Goal: Communication & Community: Answer question/provide support

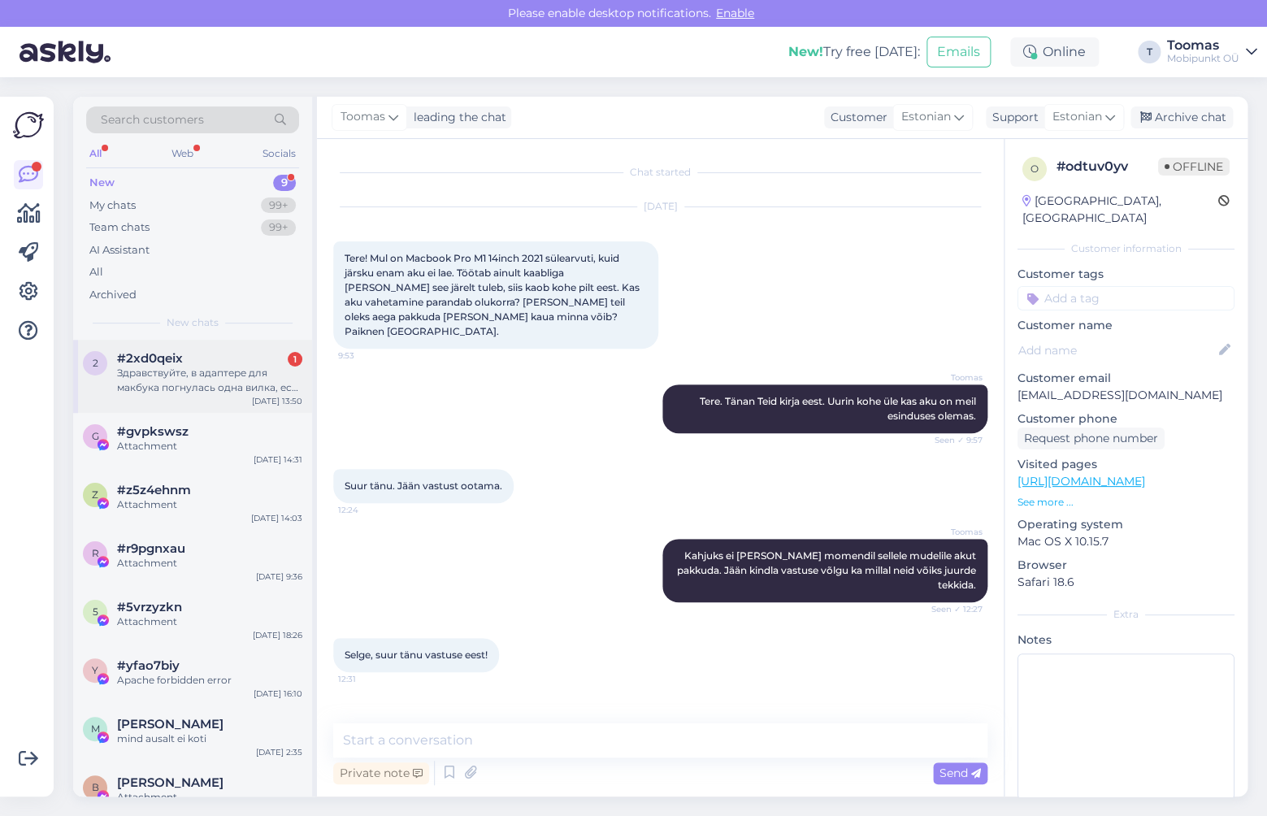
click at [239, 359] on div "#2xd0qeix 1" at bounding box center [209, 358] width 185 height 15
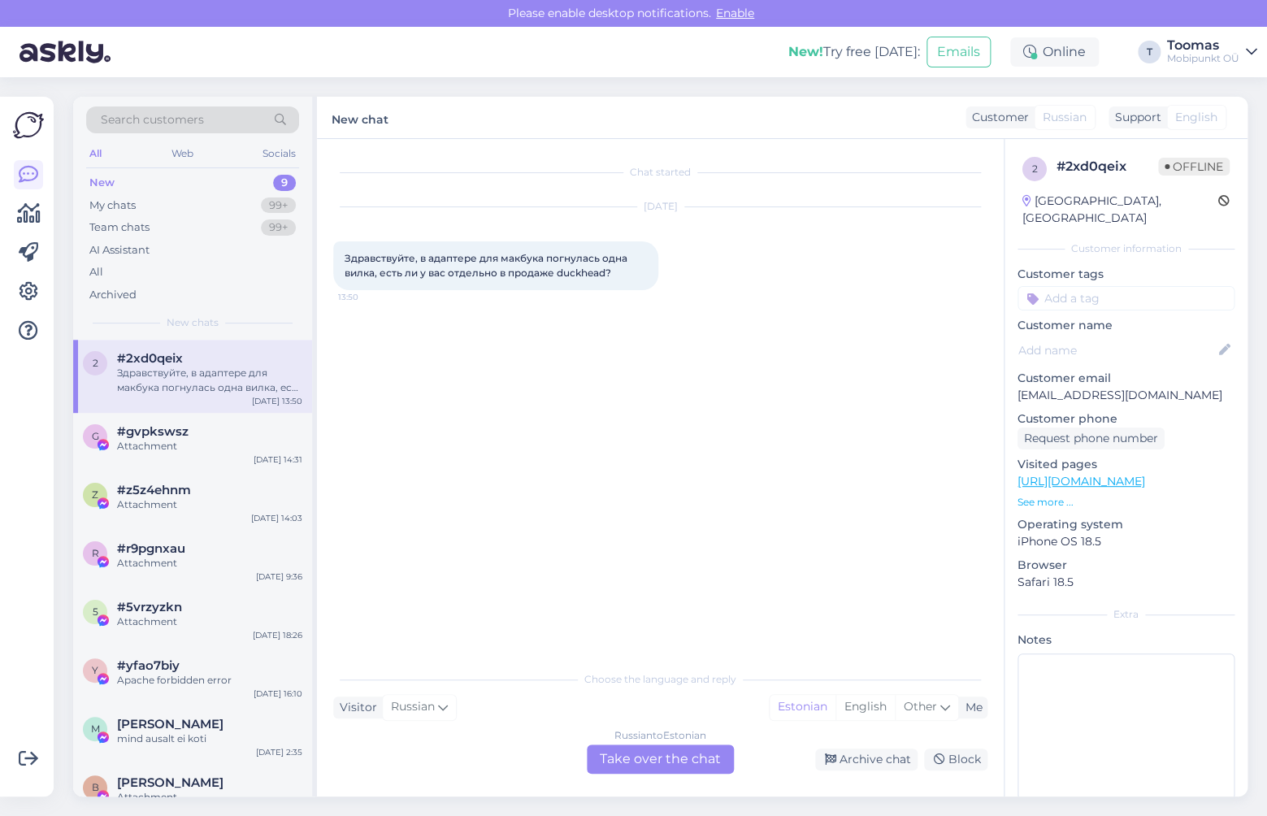
click at [660, 754] on div "Russian to Estonian Take over the chat" at bounding box center [660, 759] width 147 height 29
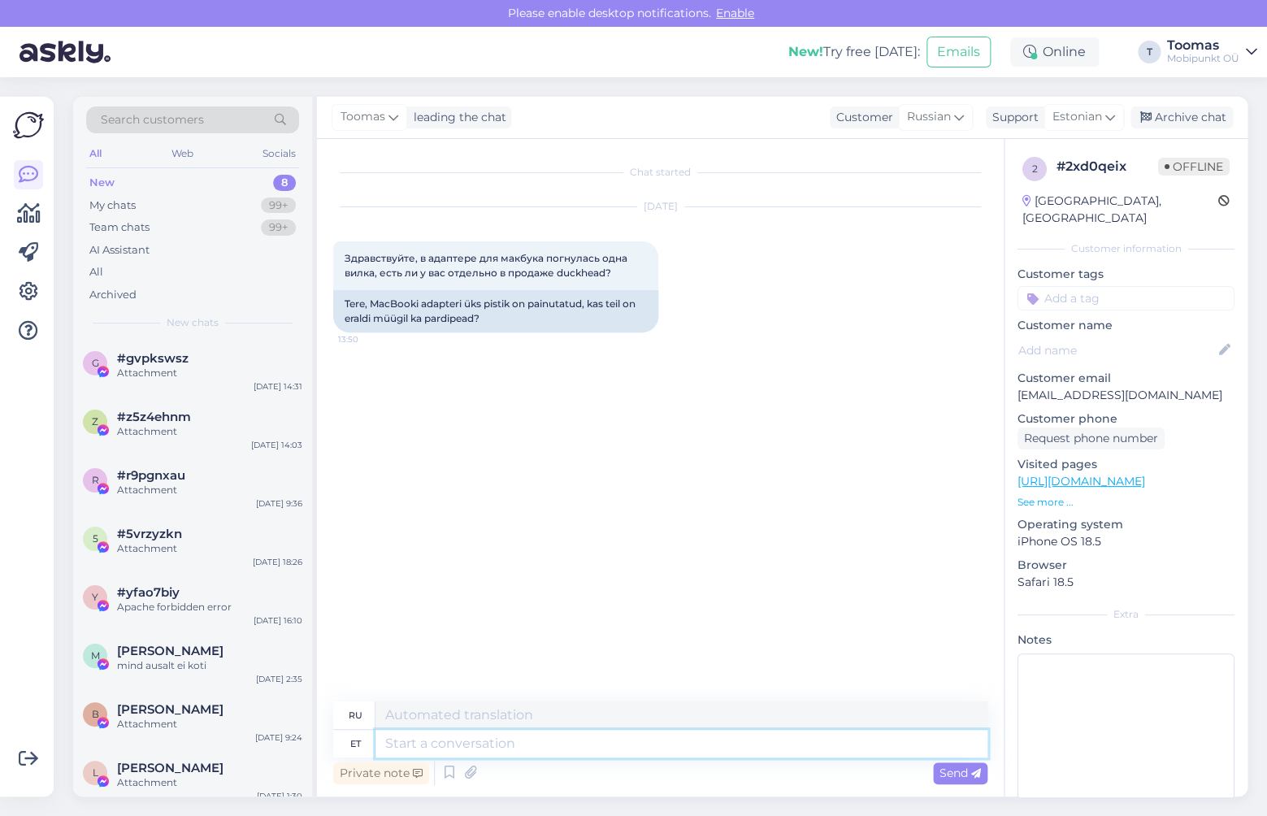
click at [567, 754] on textarea at bounding box center [682, 744] width 612 height 28
type textarea "Tere."
type textarea "Привет."
type textarea "Tere. Meil n"
type textarea "Привет. Мы"
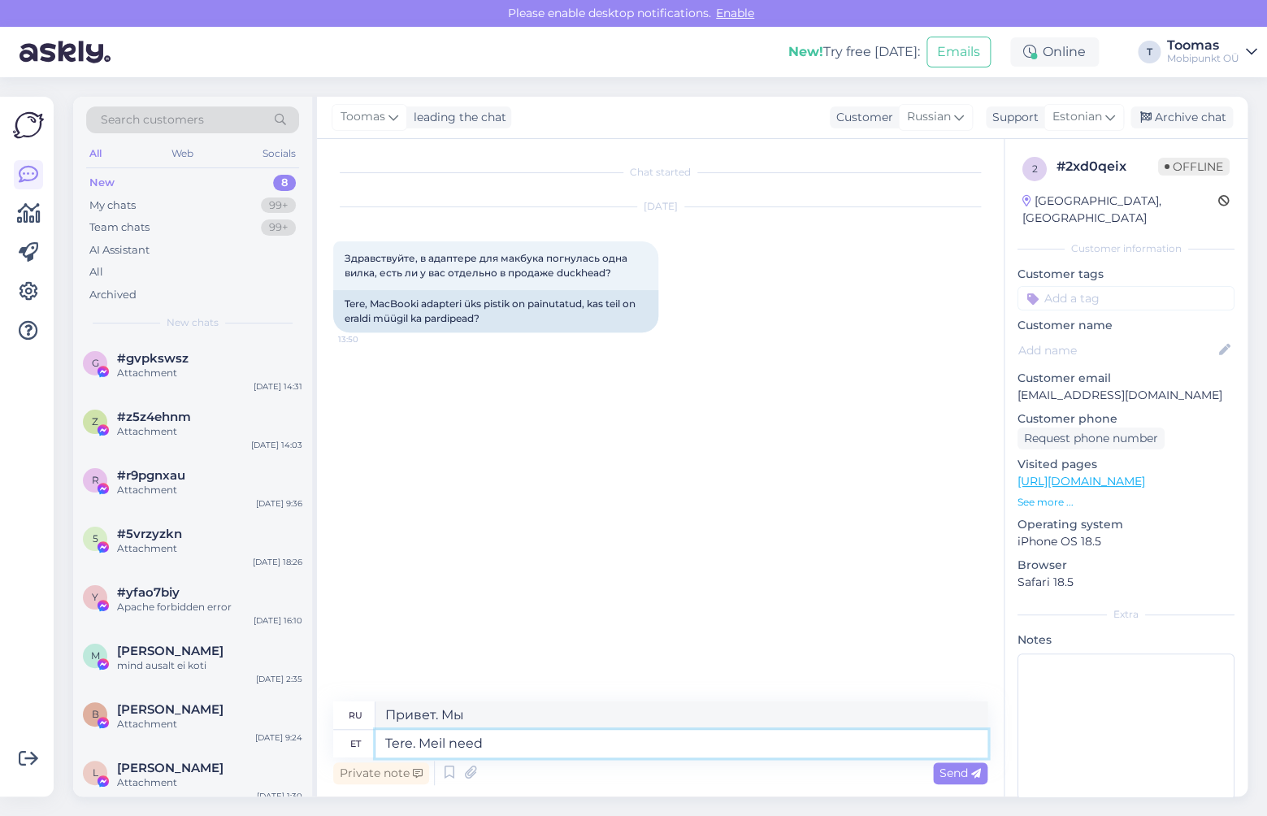
type textarea "Tere. Meil need"
type textarea "Привет. У нас есть такие."
type textarea "Tere. Meil need kohapeal ole"
type textarea "Здравствуйте. Они есть у нас."
type textarea "Tere. Meil need kohapeal olemas. Hind"
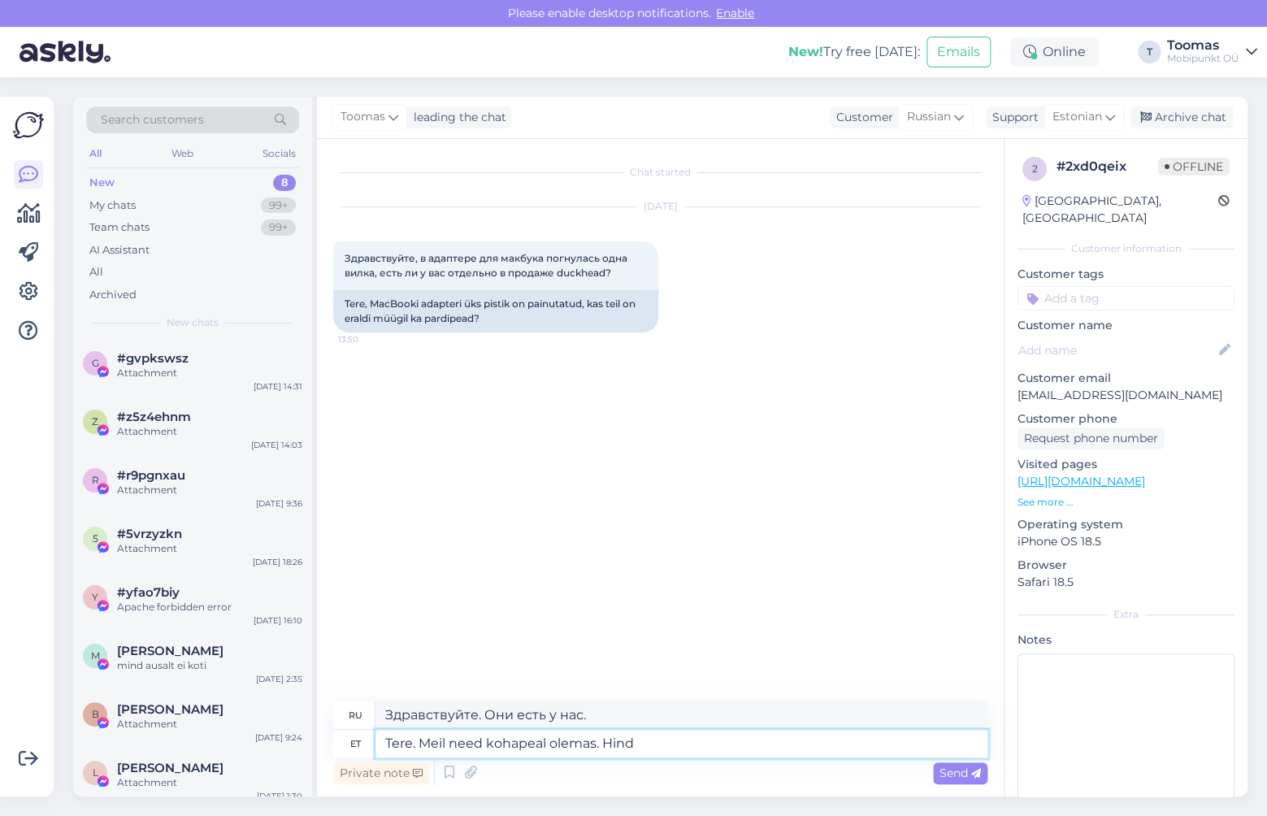
type textarea "Здравствуйте. Они у нас на месте."
type textarea "Tere. Meil need kohapeal olemas. Hind n"
type textarea "Здравствуйте. Они есть на сайте. Цена."
type textarea "Tere. Meil need kohapeal olemas. Hind on"
type textarea "Здравствуйте. Они есть у нас на сайте. Цена:"
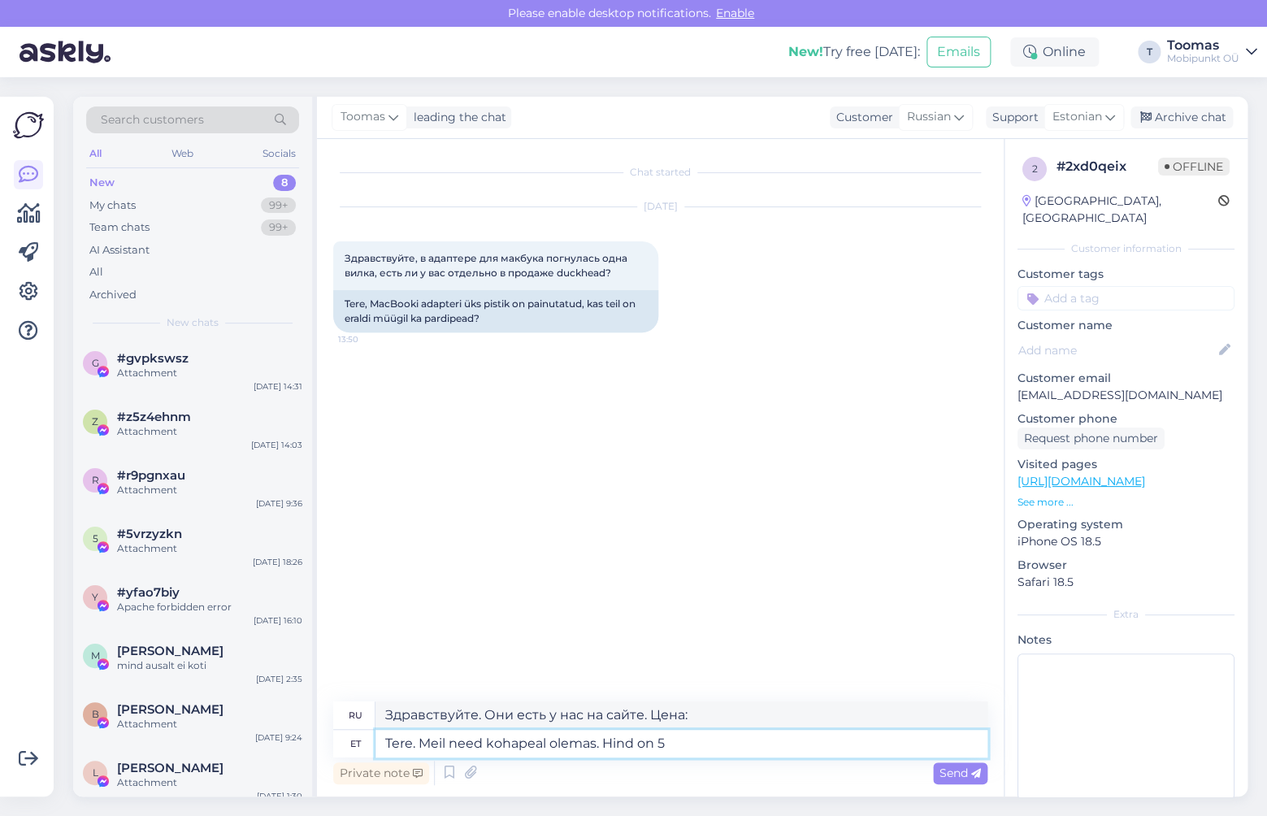
type textarea "Tere. Meil need kohapeal olemas. Hind on 5€"
type textarea "Здравствуйте. Они есть у нас на сайте. Цена 5 евро."
